Goal: Information Seeking & Learning: Learn about a topic

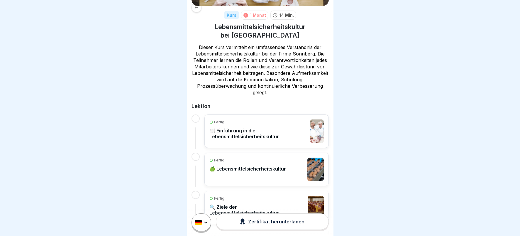
scroll to position [46, 0]
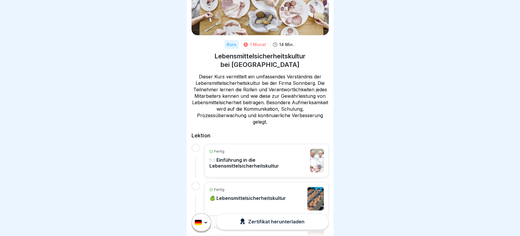
click at [228, 158] on p "🍽️ Einführung in die Lebensmittelsicherheitskultur" at bounding box center [259, 163] width 98 height 12
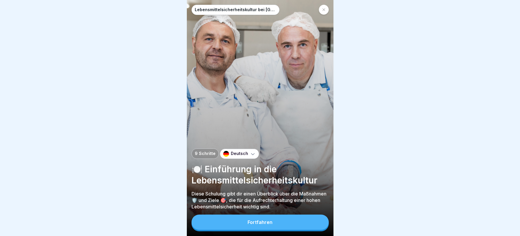
scroll to position [4, 0]
click at [266, 221] on div "Fortfahren" at bounding box center [260, 221] width 25 height 5
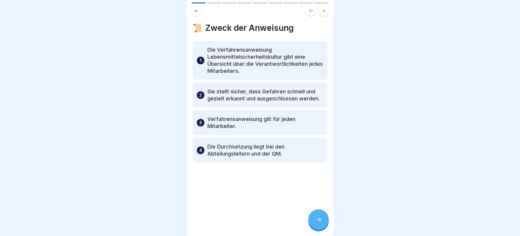
click at [318, 219] on icon at bounding box center [318, 219] width 7 height 7
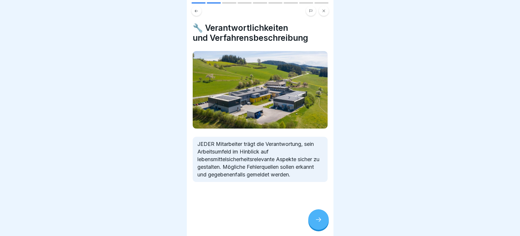
click at [320, 219] on icon at bounding box center [318, 219] width 7 height 7
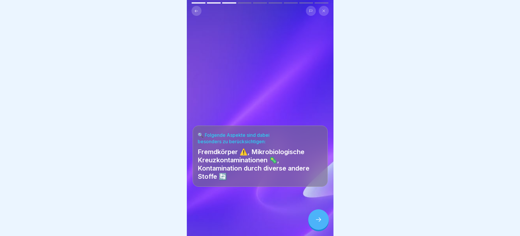
click at [317, 220] on icon at bounding box center [318, 219] width 7 height 7
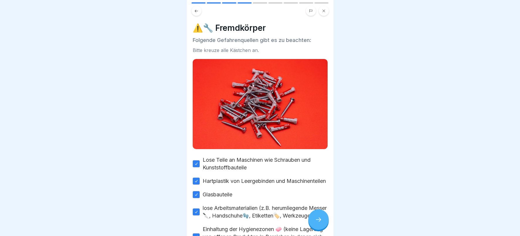
click at [317, 218] on icon at bounding box center [318, 219] width 7 height 7
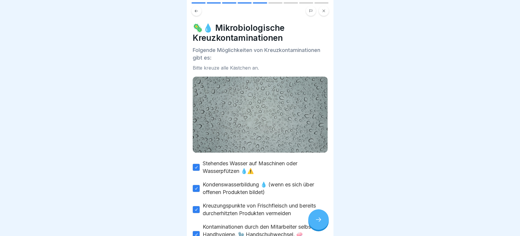
click at [317, 218] on icon at bounding box center [318, 219] width 7 height 7
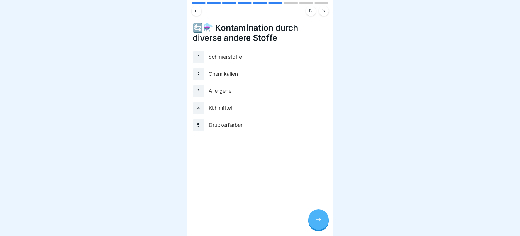
click at [321, 220] on icon at bounding box center [318, 219] width 7 height 7
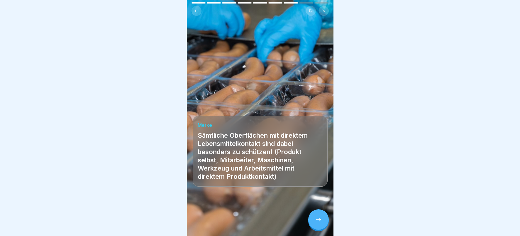
click at [321, 220] on icon at bounding box center [318, 219] width 7 height 7
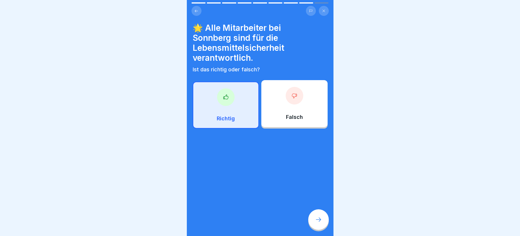
click at [321, 220] on icon at bounding box center [318, 219] width 7 height 7
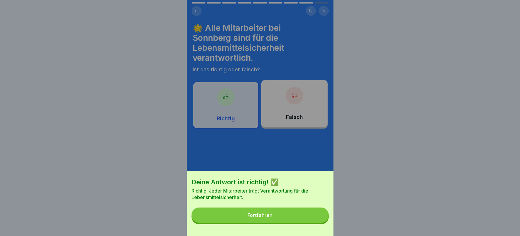
click at [261, 218] on div "Fortfahren" at bounding box center [260, 214] width 25 height 5
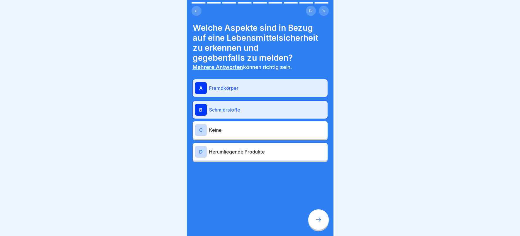
click at [317, 218] on icon at bounding box center [318, 219] width 7 height 7
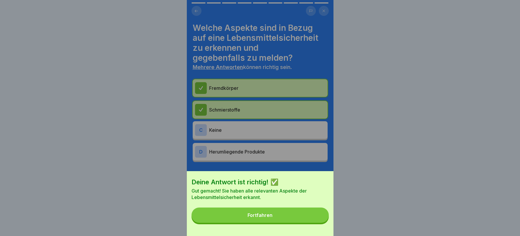
click at [264, 218] on div "Fortfahren" at bounding box center [260, 214] width 25 height 5
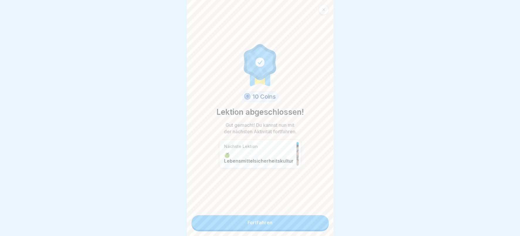
click at [258, 218] on link "Fortfahren" at bounding box center [260, 222] width 137 height 15
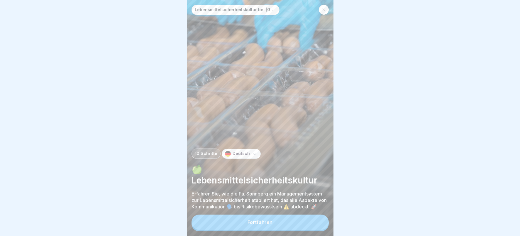
click at [252, 225] on div "Fortfahren" at bounding box center [260, 221] width 25 height 5
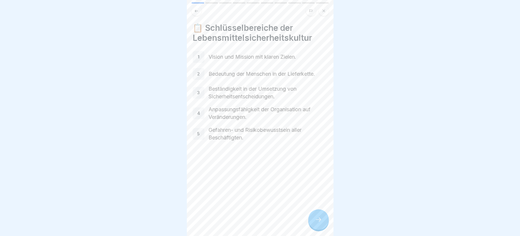
click at [325, 11] on icon at bounding box center [324, 11] width 4 height 4
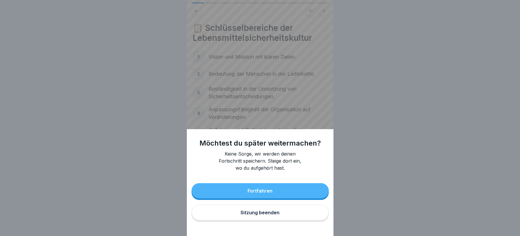
click at [258, 215] on div "Sitzung beenden" at bounding box center [260, 212] width 39 height 5
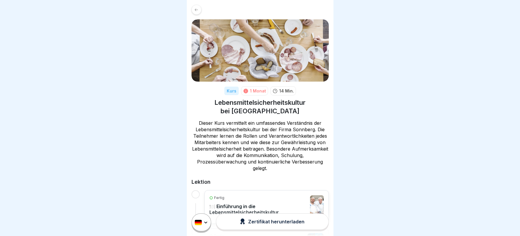
scroll to position [88, 0]
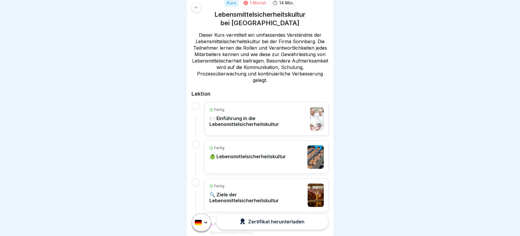
click at [228, 197] on p "🔍 Ziele der Lebensmittelsicherheitskultur" at bounding box center [258, 198] width 96 height 12
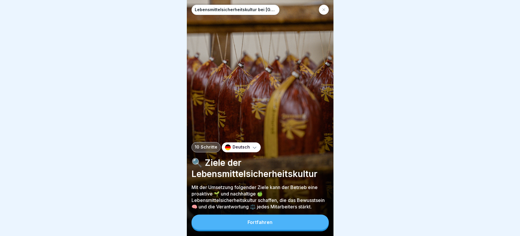
click at [251, 225] on div "Fortfahren" at bounding box center [260, 221] width 25 height 5
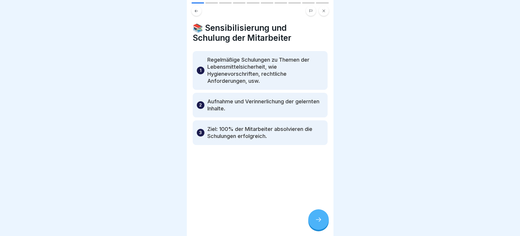
click at [314, 223] on div at bounding box center [318, 219] width 21 height 21
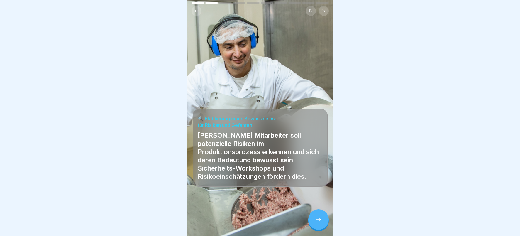
click at [314, 223] on div at bounding box center [318, 219] width 21 height 21
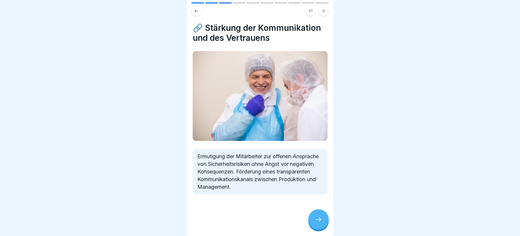
click at [314, 223] on div at bounding box center [318, 219] width 21 height 21
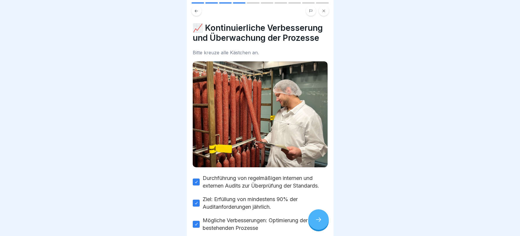
click at [314, 222] on div at bounding box center [318, 219] width 21 height 21
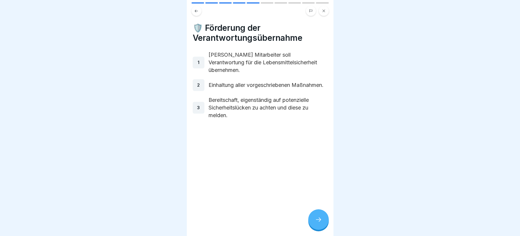
click at [313, 222] on div at bounding box center [318, 219] width 21 height 21
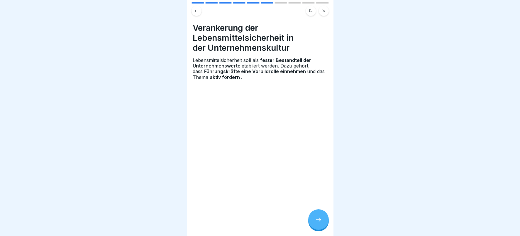
click at [314, 220] on div at bounding box center [318, 219] width 21 height 21
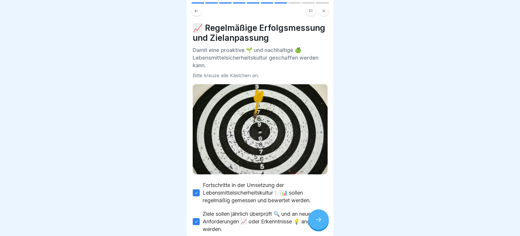
click at [314, 220] on div at bounding box center [318, 219] width 21 height 21
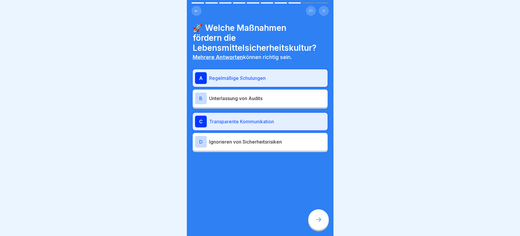
click at [314, 219] on div at bounding box center [318, 219] width 21 height 21
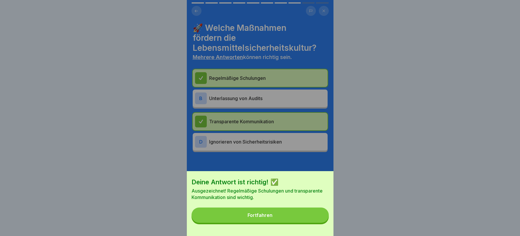
click at [261, 218] on div "Fortfahren" at bounding box center [260, 214] width 25 height 5
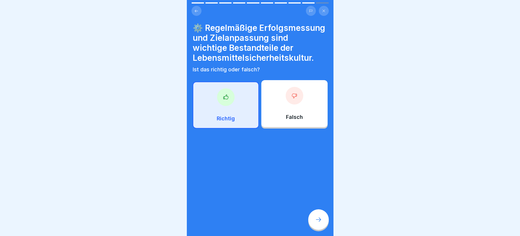
click at [319, 223] on icon at bounding box center [318, 219] width 7 height 7
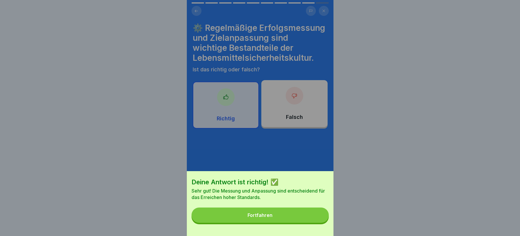
click at [259, 218] on div "Fortfahren" at bounding box center [260, 214] width 25 height 5
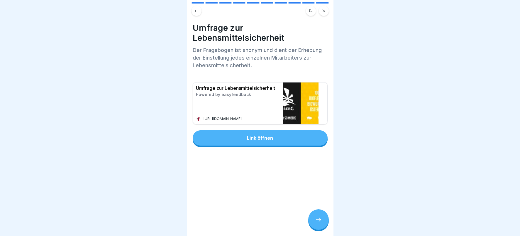
click at [321, 10] on button at bounding box center [324, 11] width 10 height 10
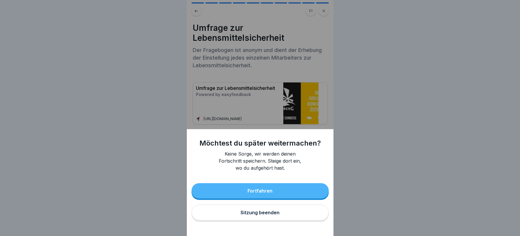
click at [254, 215] on div "Sitzung beenden" at bounding box center [260, 212] width 39 height 5
